Goal: Information Seeking & Learning: Learn about a topic

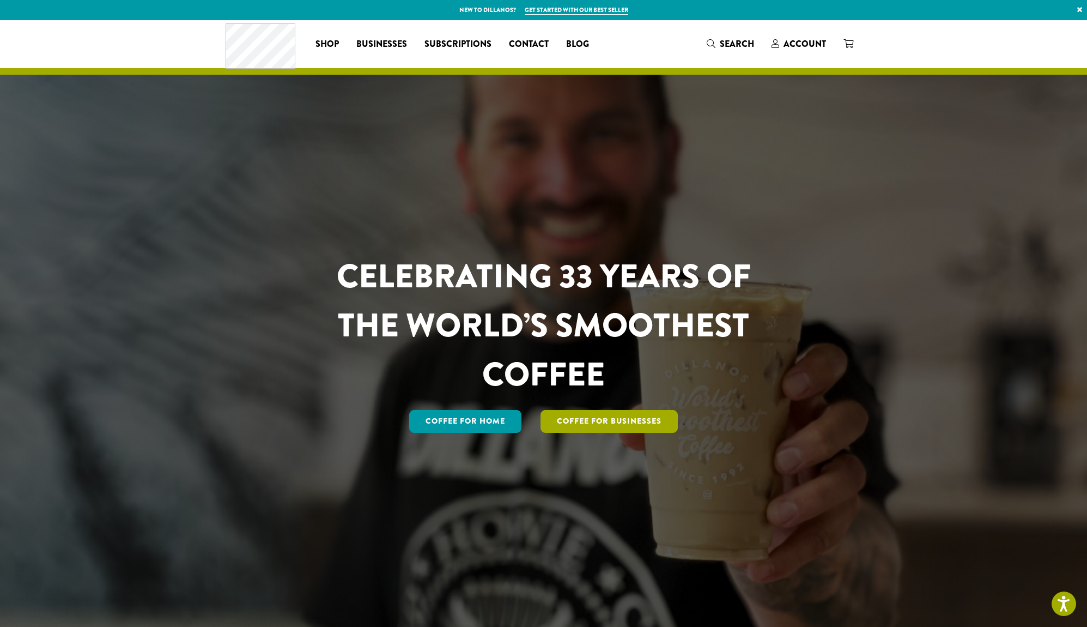
click at [577, 411] on link "Coffee For Businesses" at bounding box center [609, 421] width 137 height 23
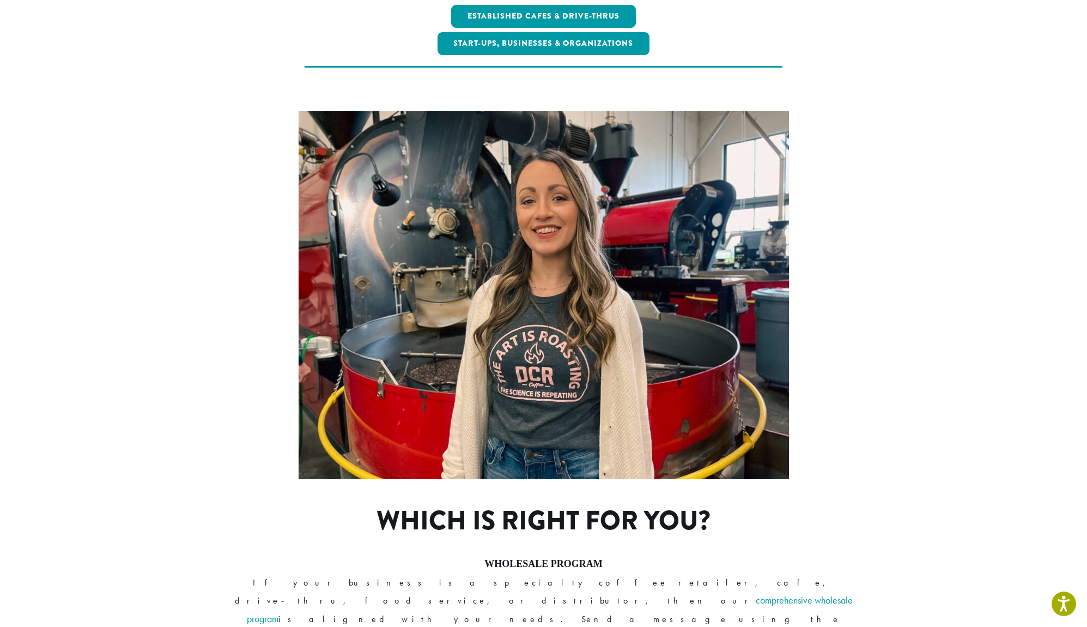
scroll to position [450, 0]
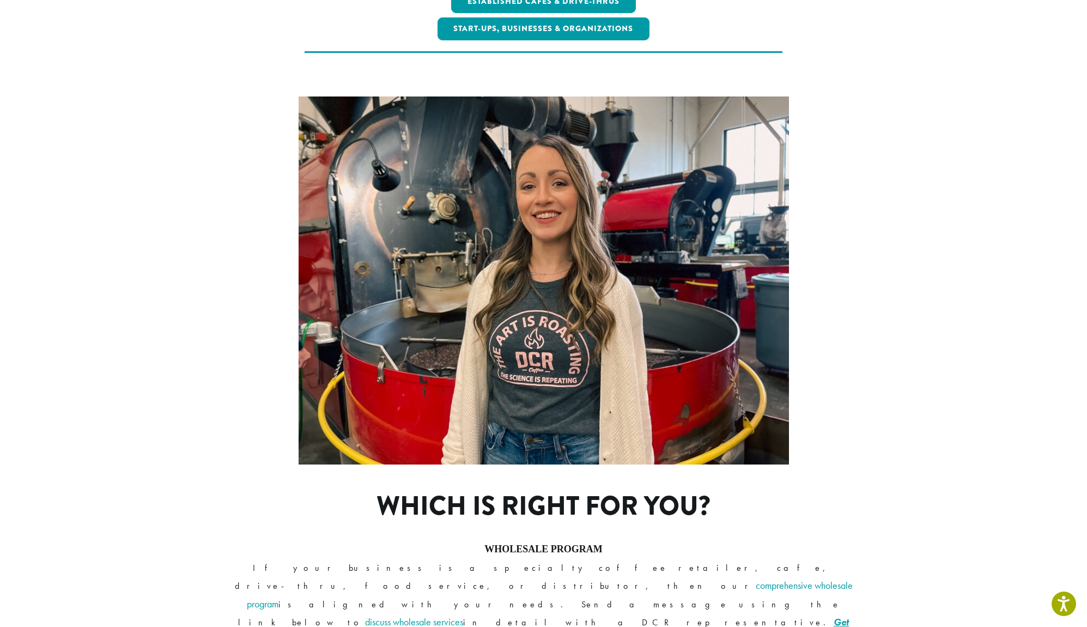
click at [690, 615] on link "Get Details >>" at bounding box center [686, 630] width 325 height 31
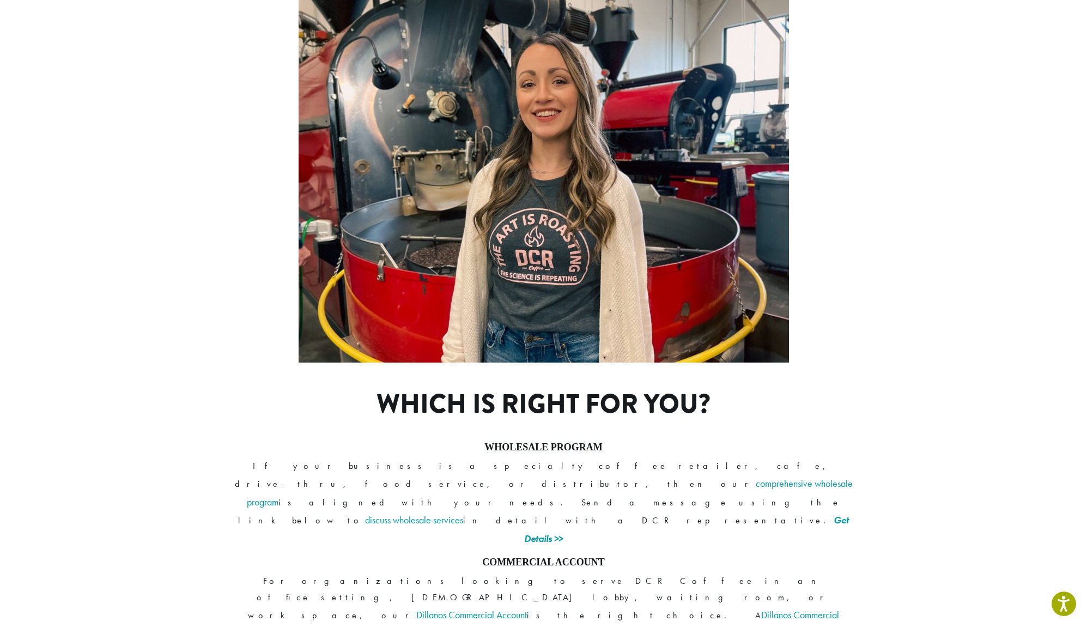
scroll to position [643, 0]
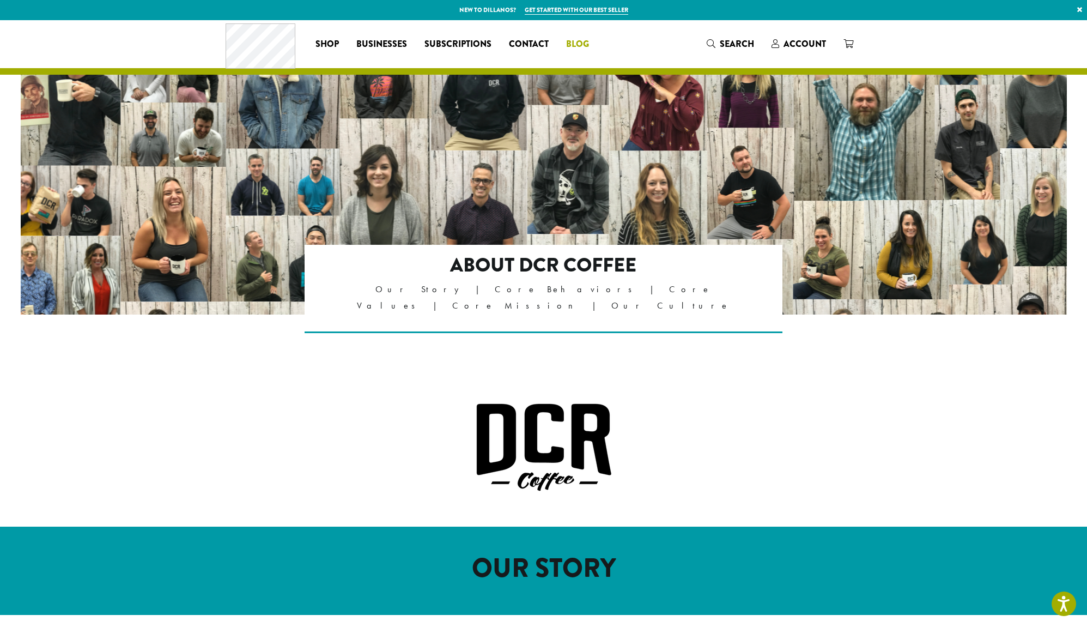
click at [577, 45] on span "Blog" at bounding box center [577, 45] width 23 height 14
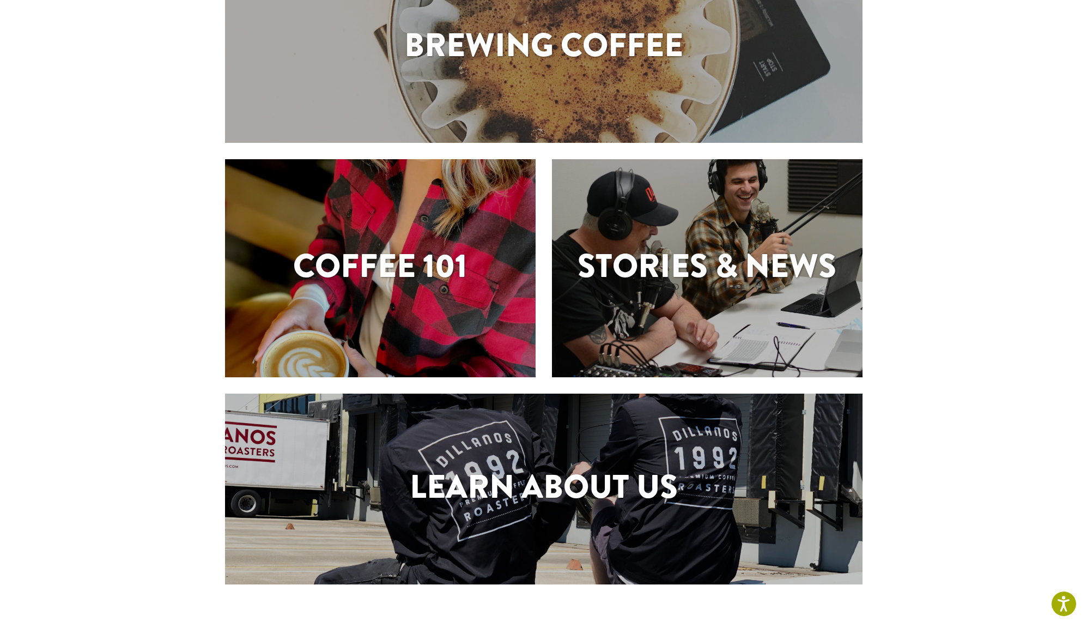
scroll to position [149, 0]
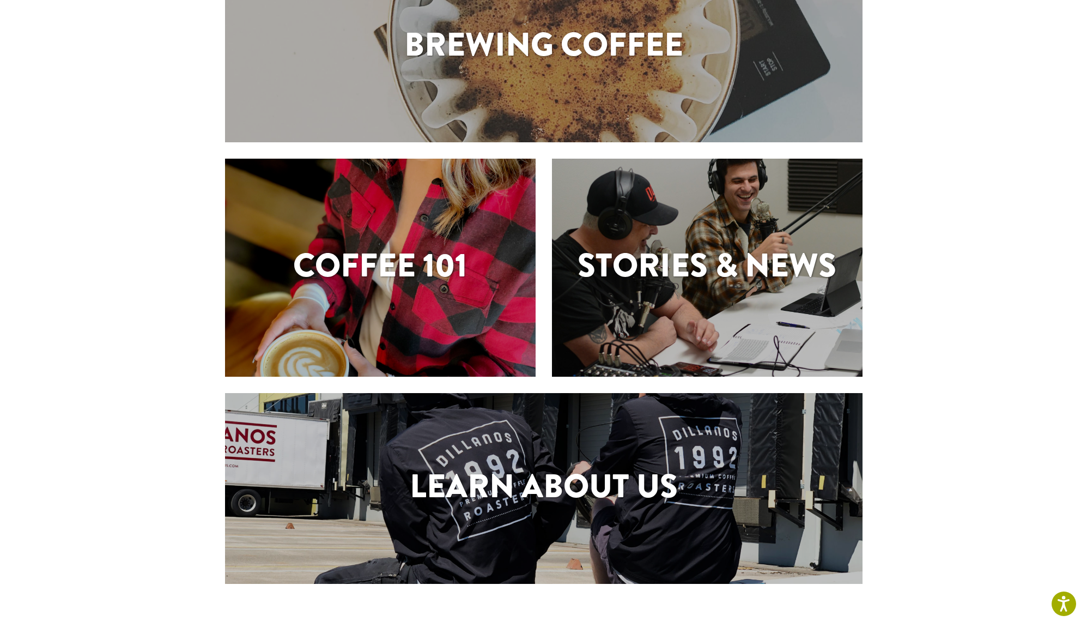
click at [565, 544] on div "Learn About Us" at bounding box center [544, 488] width 638 height 191
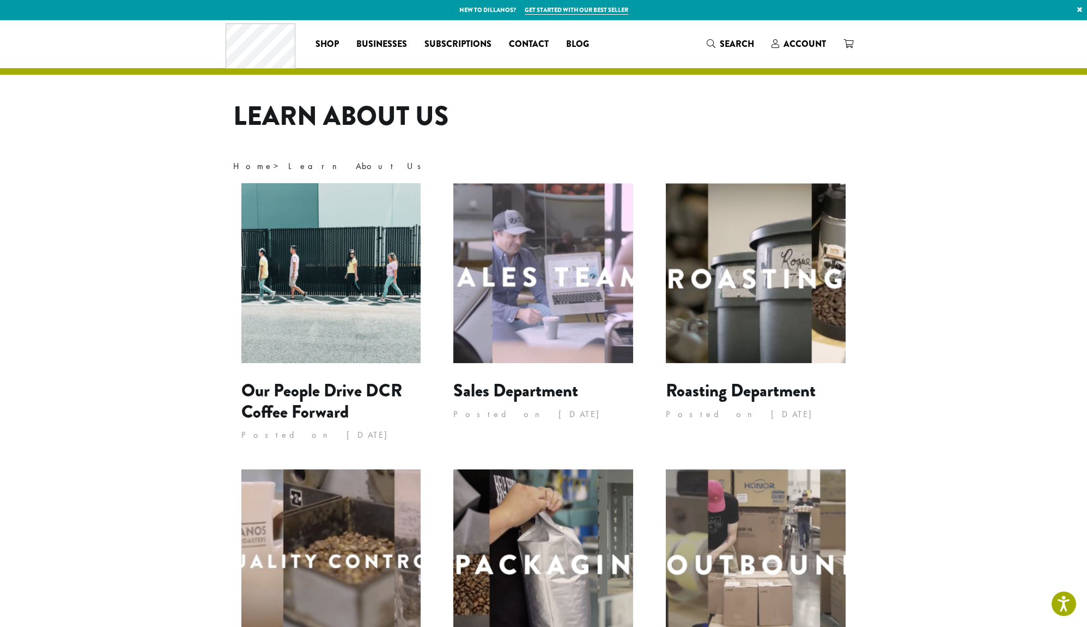
click at [253, 309] on img at bounding box center [331, 273] width 180 height 180
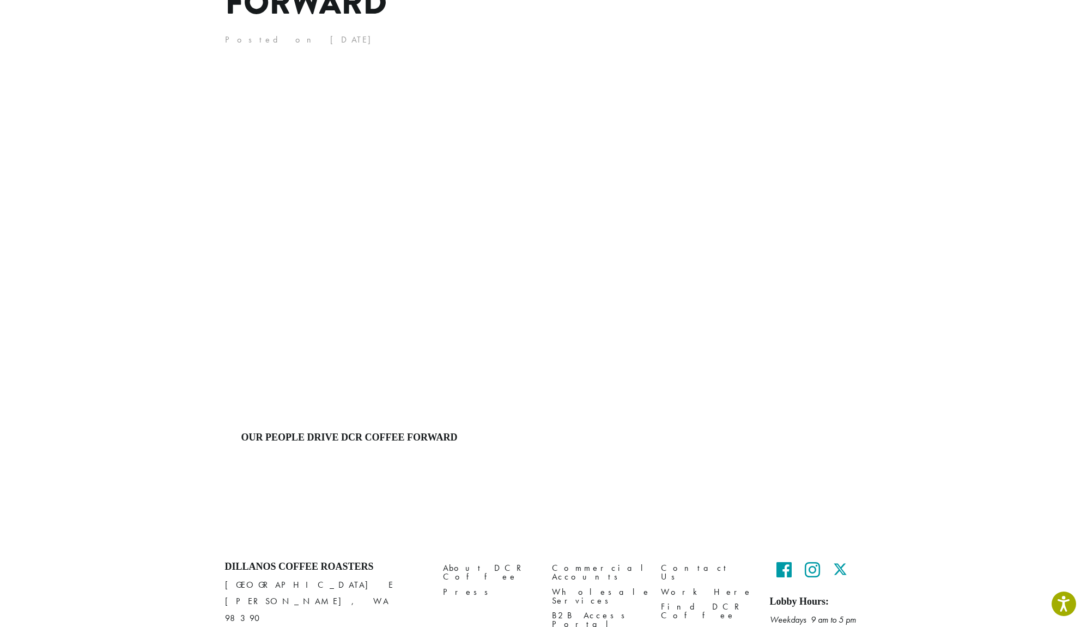
scroll to position [214, 0]
